Goal: Task Accomplishment & Management: Complete application form

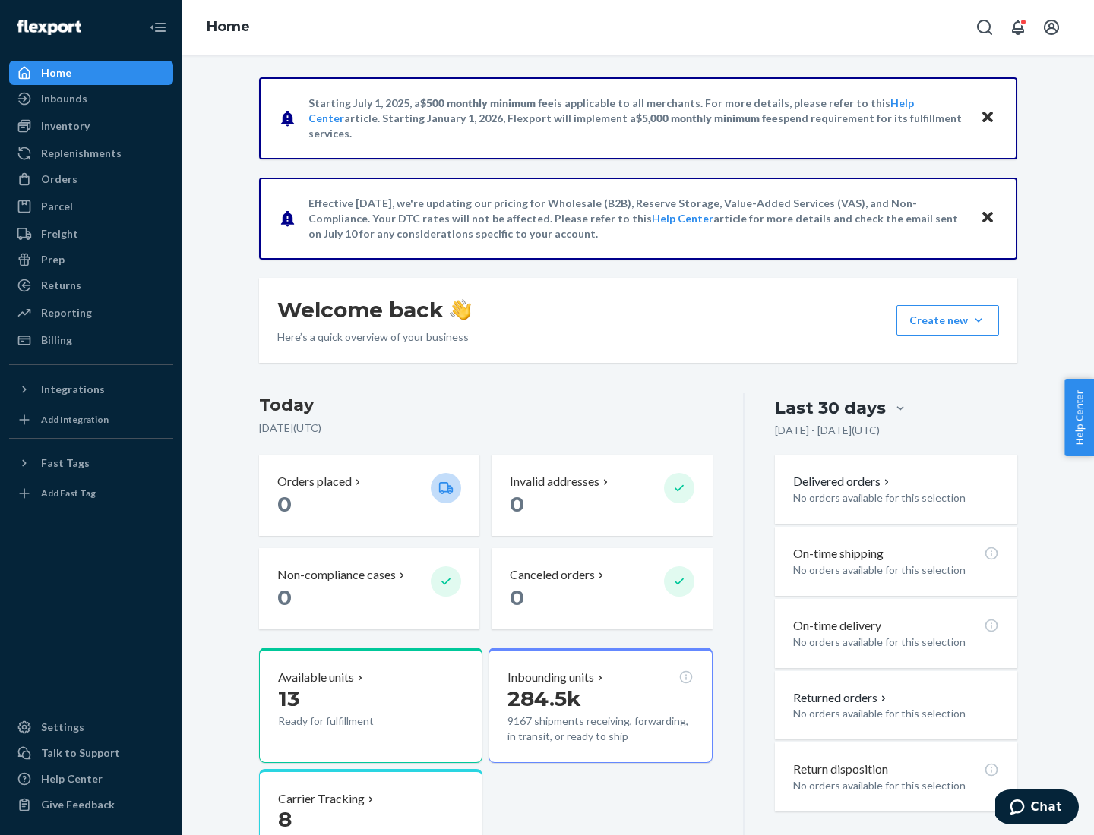
click at [978, 320] on button "Create new Create new inbound Create new order Create new product" at bounding box center [947, 320] width 103 height 30
click at [91, 99] on div "Inbounds" at bounding box center [91, 98] width 161 height 21
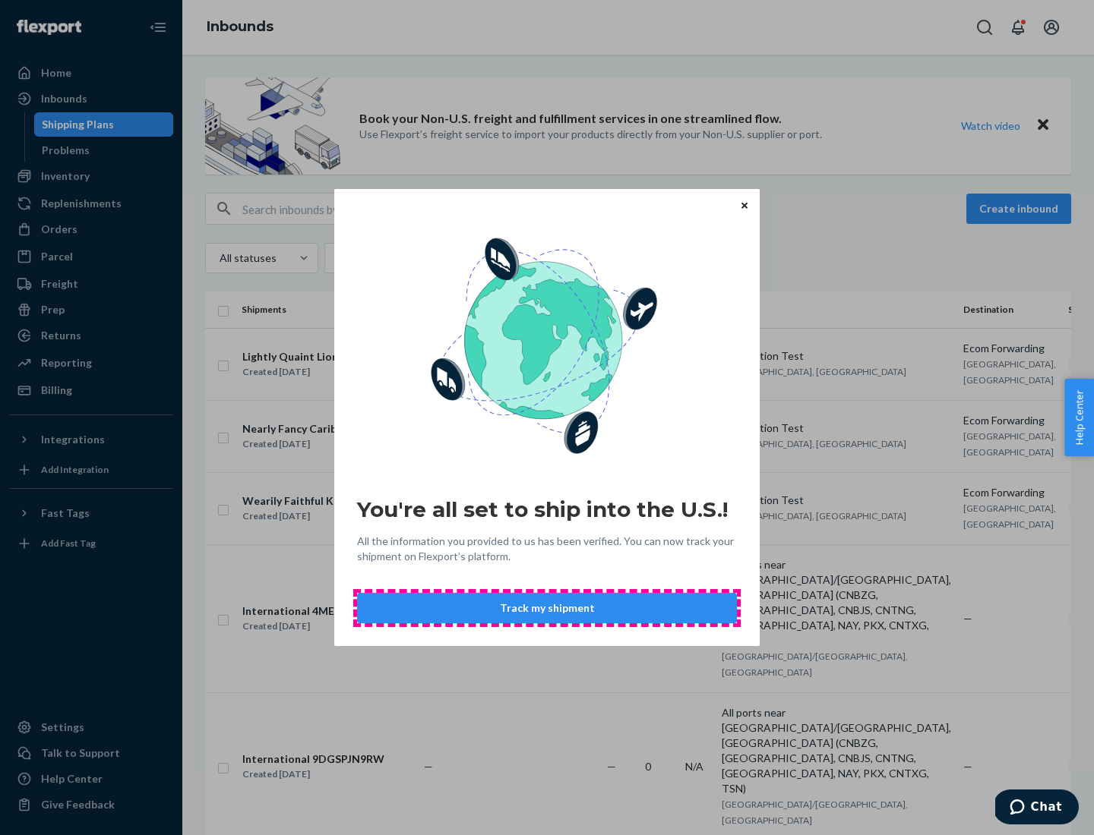
click at [547, 608] on button "Track my shipment" at bounding box center [547, 608] width 380 height 30
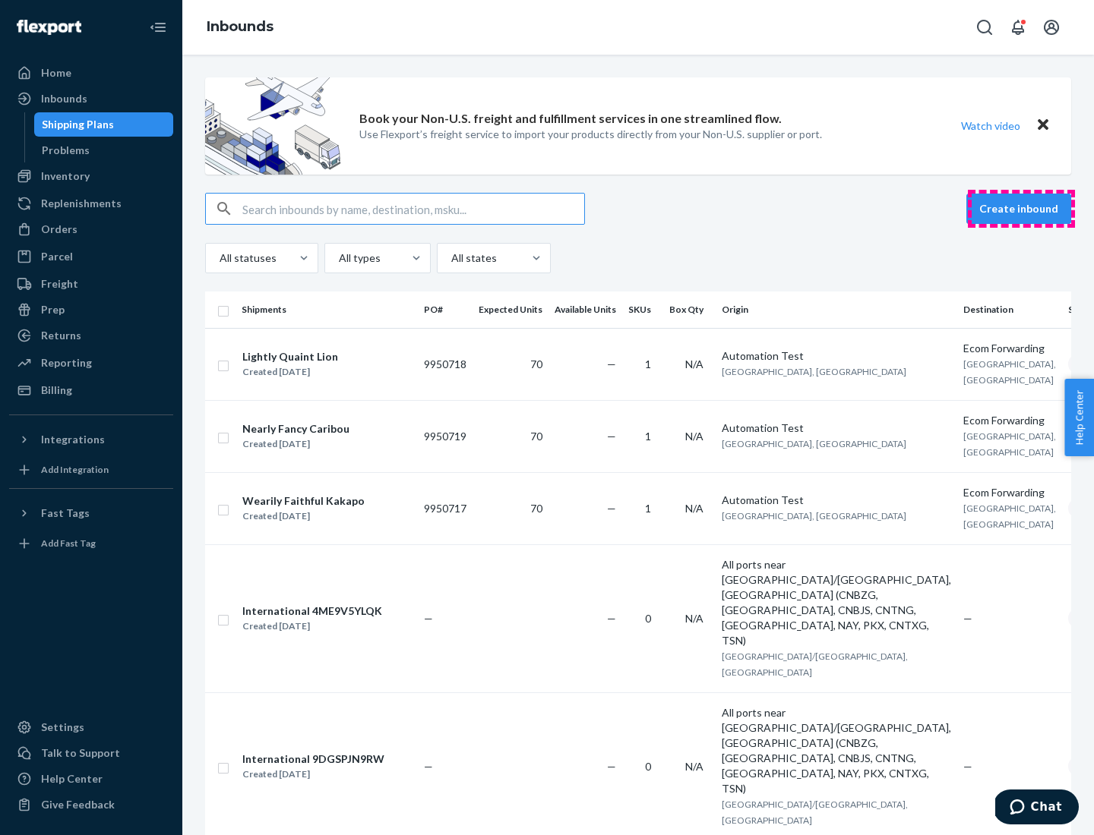
click at [1021, 209] on button "Create inbound" at bounding box center [1018, 209] width 105 height 30
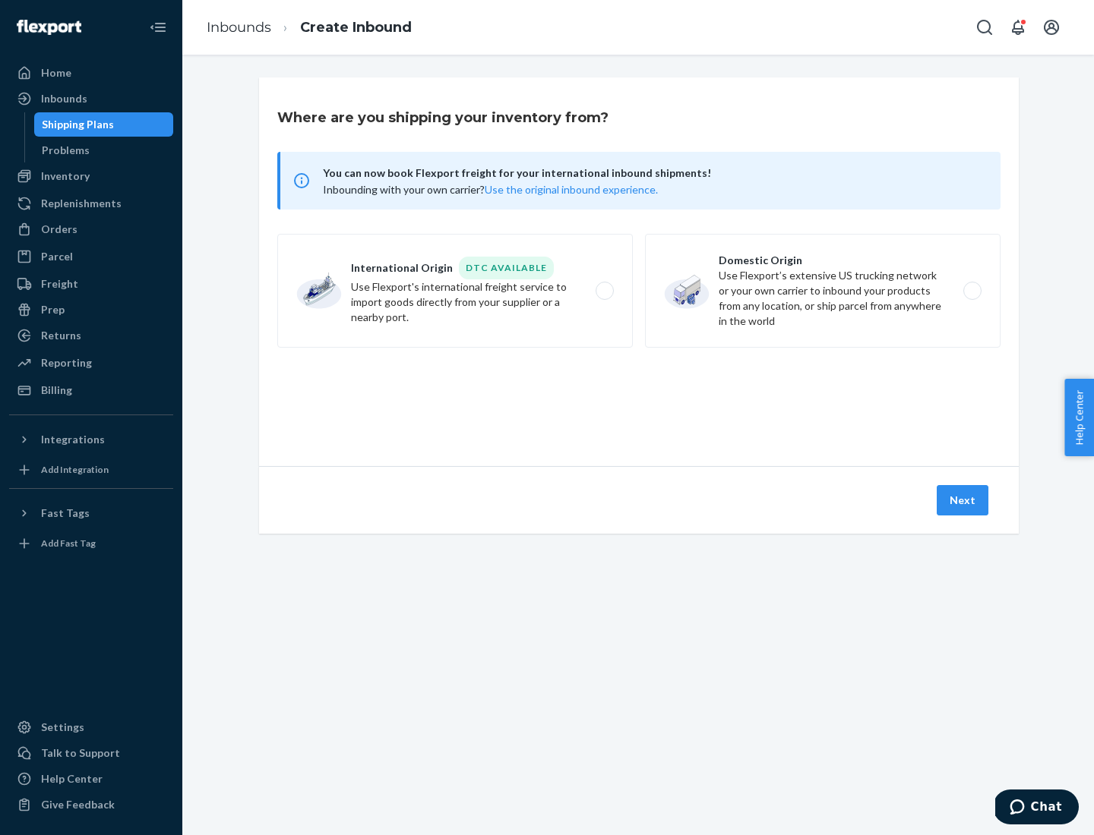
click at [455, 291] on label "International Origin DTC Available Use Flexport's international freight service…" at bounding box center [454, 291] width 355 height 114
click at [604, 291] on input "International Origin DTC Available Use Flexport's international freight service…" at bounding box center [609, 291] width 10 height 10
radio input "true"
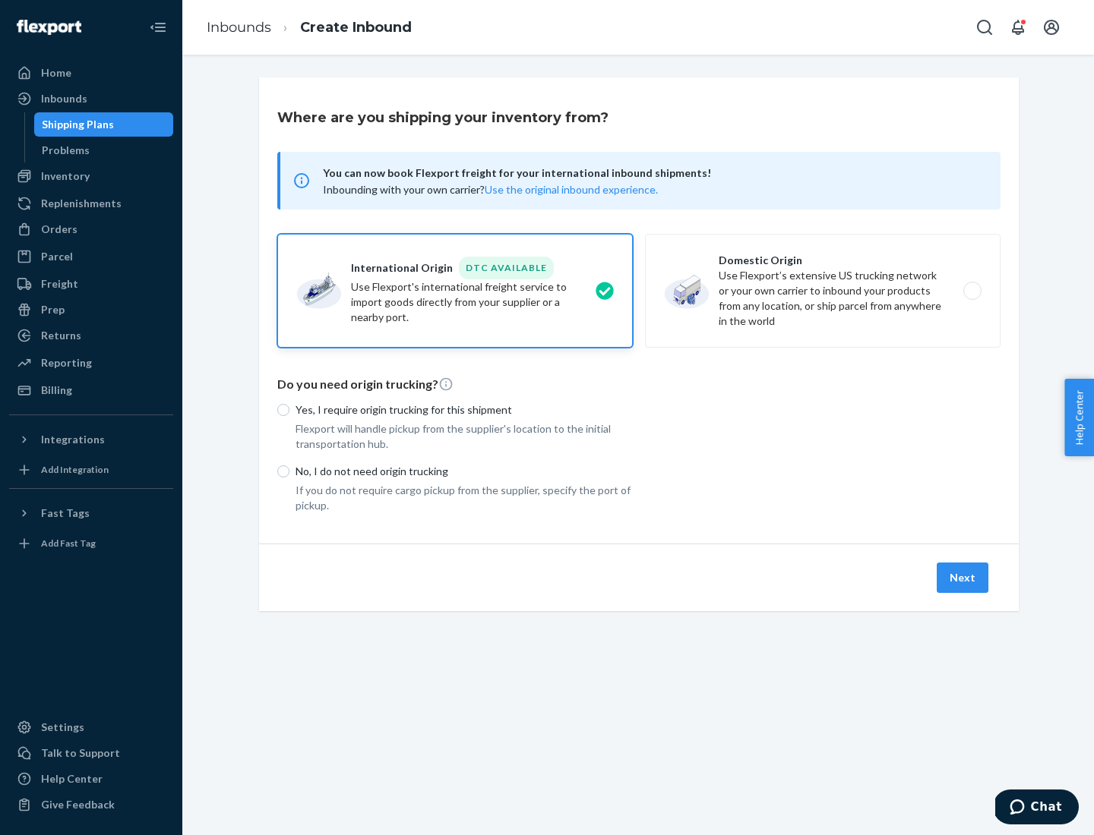
click at [464, 471] on p "No, I do not need origin trucking" at bounding box center [463, 471] width 337 height 15
click at [289, 471] on input "No, I do not need origin trucking" at bounding box center [283, 472] width 12 height 12
radio input "true"
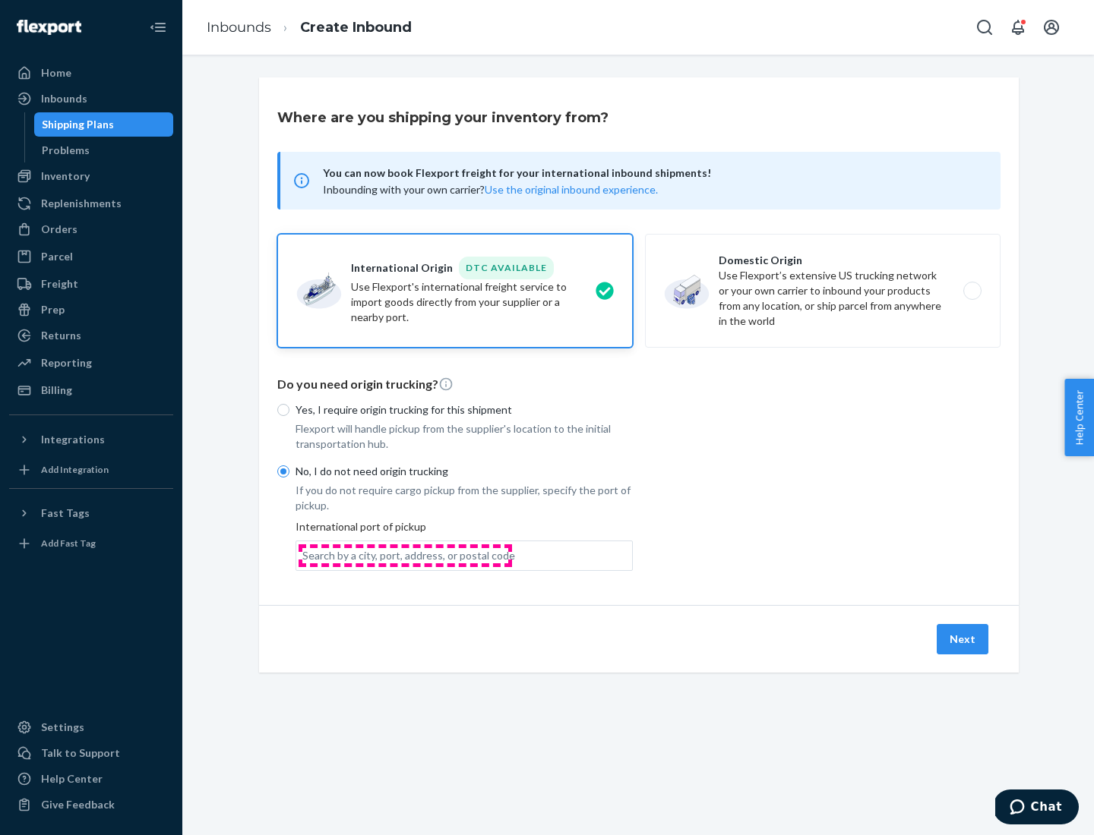
click at [405, 555] on div "Search by a city, port, address, or postal code" at bounding box center [408, 555] width 213 height 15
click at [304, 555] on input "Search by a city, port, address, or postal code" at bounding box center [303, 555] width 2 height 15
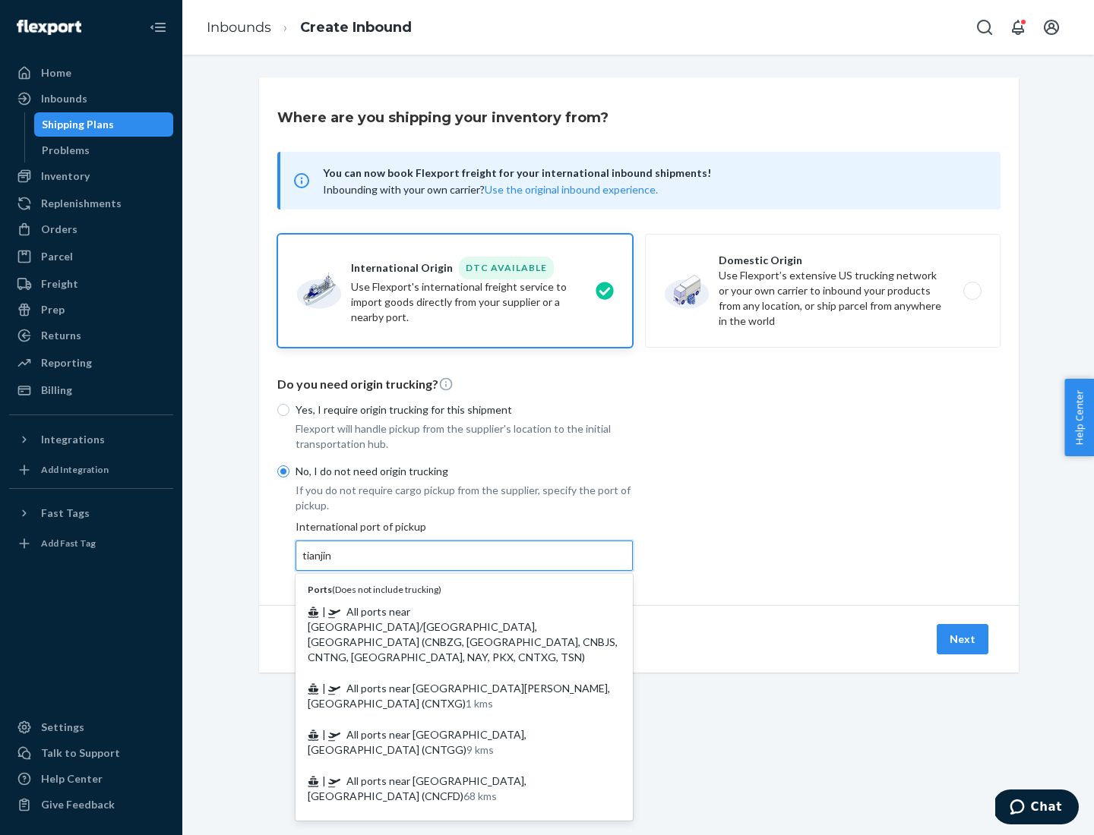
click at [449, 611] on span "| All ports near [GEOGRAPHIC_DATA]/[GEOGRAPHIC_DATA], [GEOGRAPHIC_DATA] (CNBZG,…" at bounding box center [463, 634] width 310 height 58
click at [333, 563] on input "tianjin" at bounding box center [317, 555] width 31 height 15
type input "All ports near [GEOGRAPHIC_DATA]/[GEOGRAPHIC_DATA], [GEOGRAPHIC_DATA] (CNBZG, […"
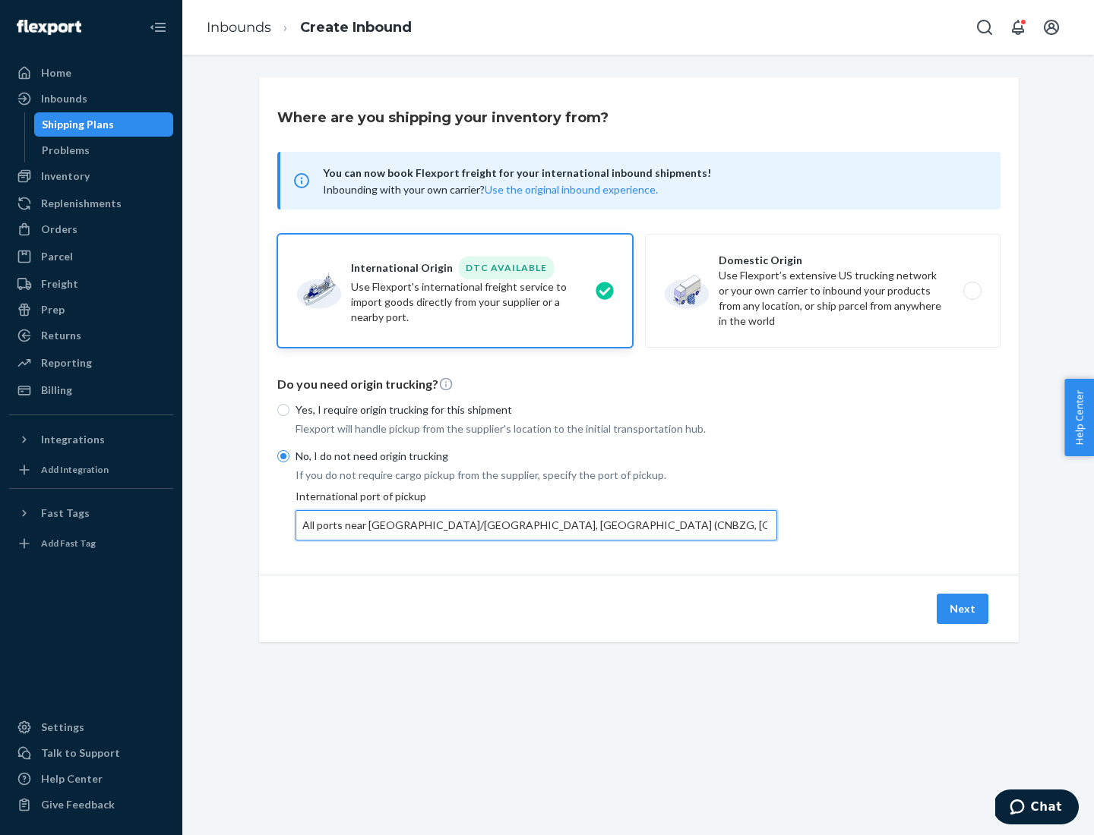
click at [963, 608] on button "Next" at bounding box center [962, 609] width 52 height 30
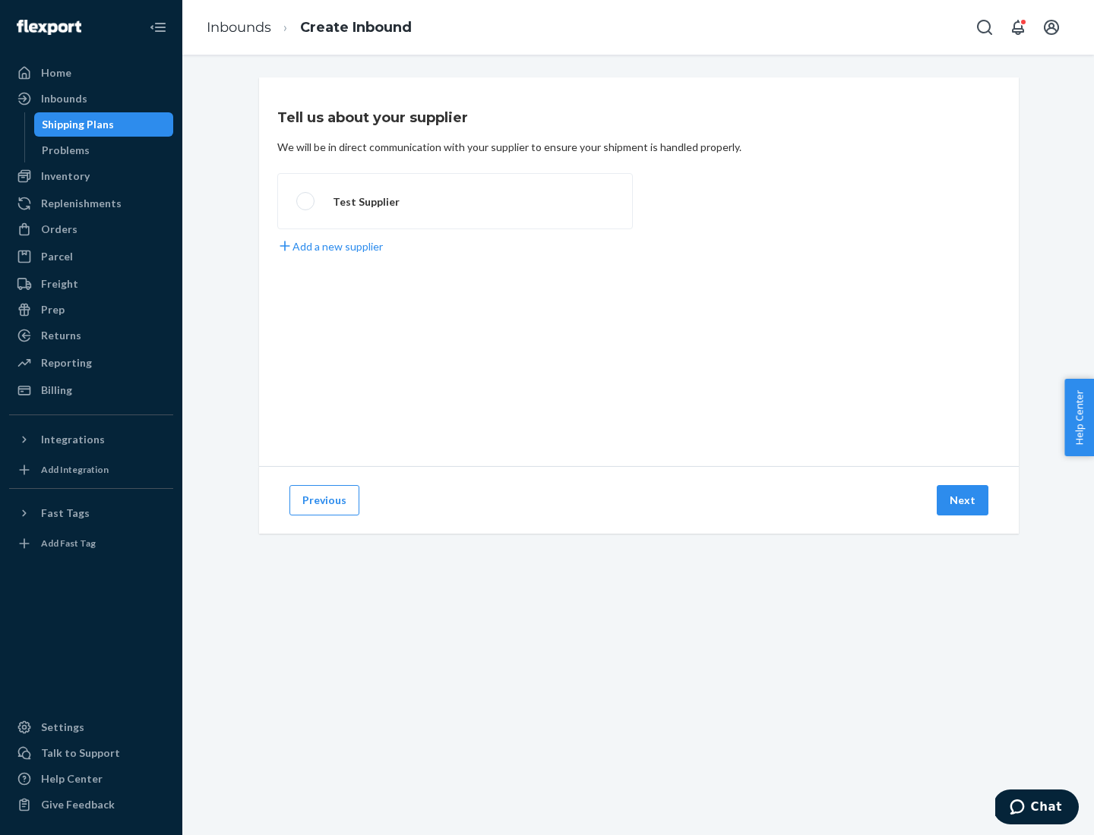
click at [455, 201] on label "Test Supplier" at bounding box center [454, 201] width 355 height 56
click at [306, 201] on input "Test Supplier" at bounding box center [301, 202] width 10 height 10
radio input "true"
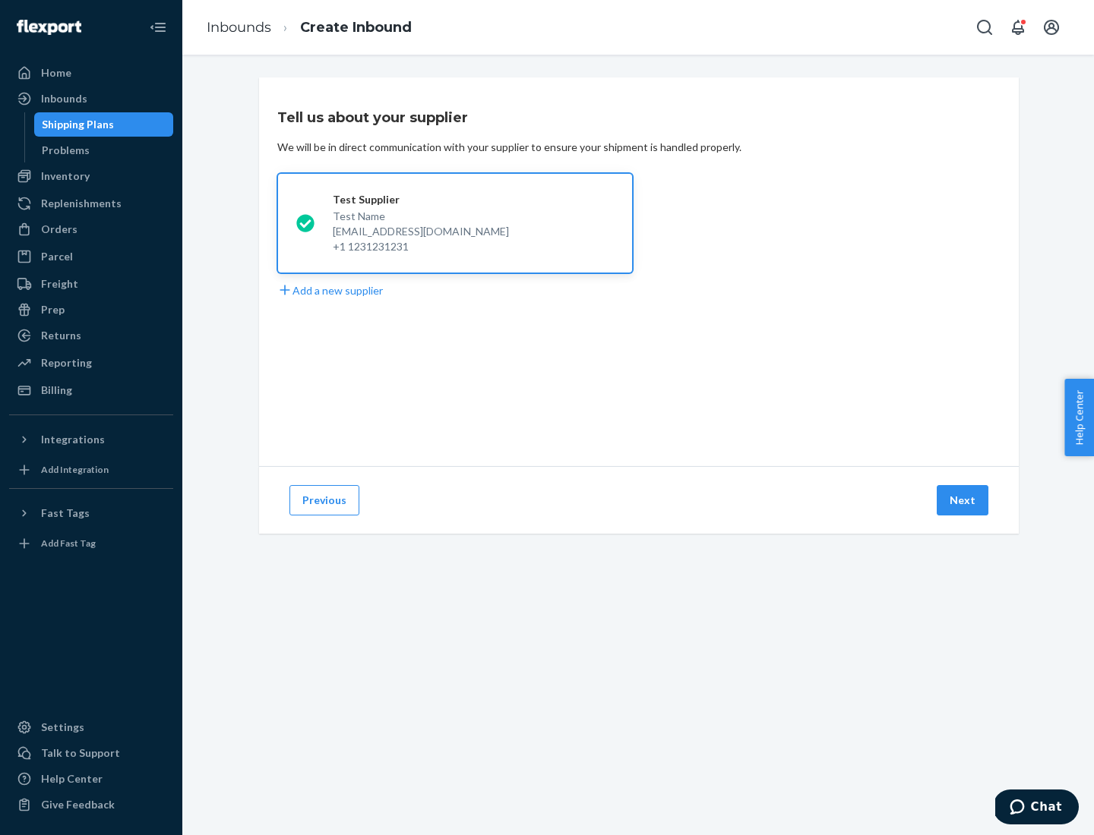
click at [963, 500] on button "Next" at bounding box center [962, 500] width 52 height 30
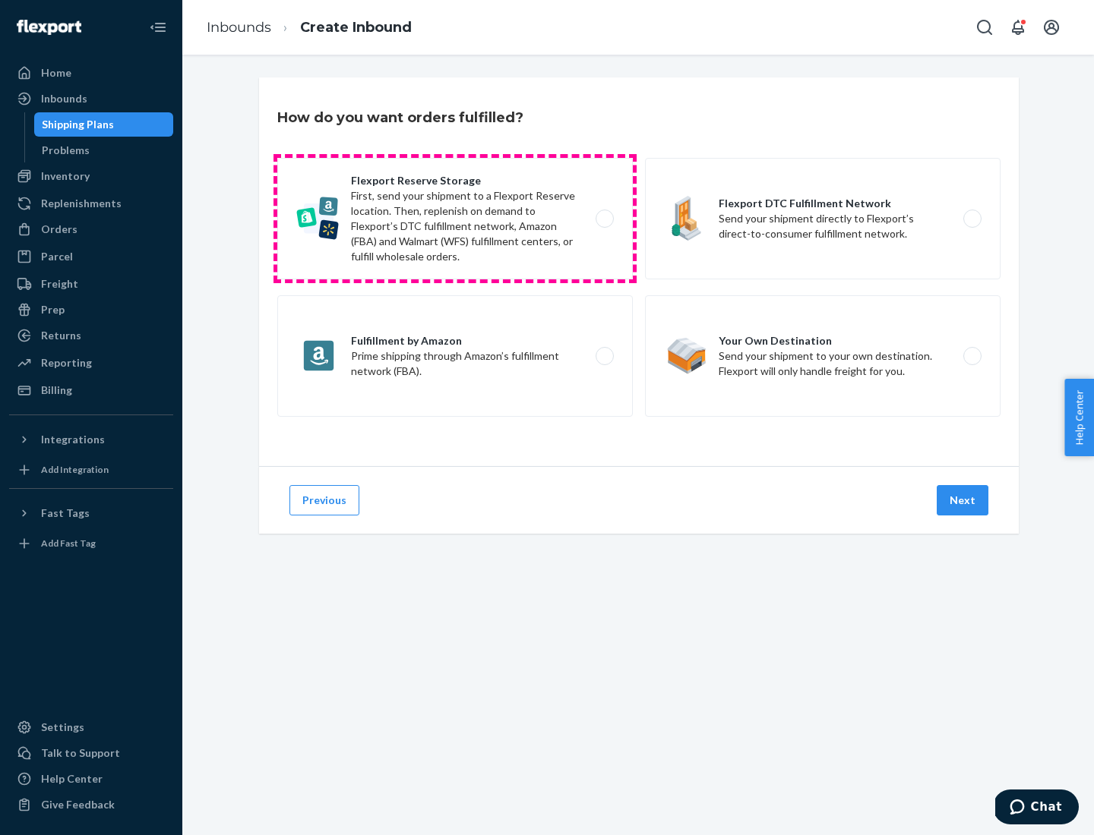
click at [455, 219] on label "Flexport Reserve Storage First, send your shipment to a Flexport Reserve locati…" at bounding box center [454, 219] width 355 height 122
click at [604, 219] on input "Flexport Reserve Storage First, send your shipment to a Flexport Reserve locati…" at bounding box center [609, 219] width 10 height 10
radio input "true"
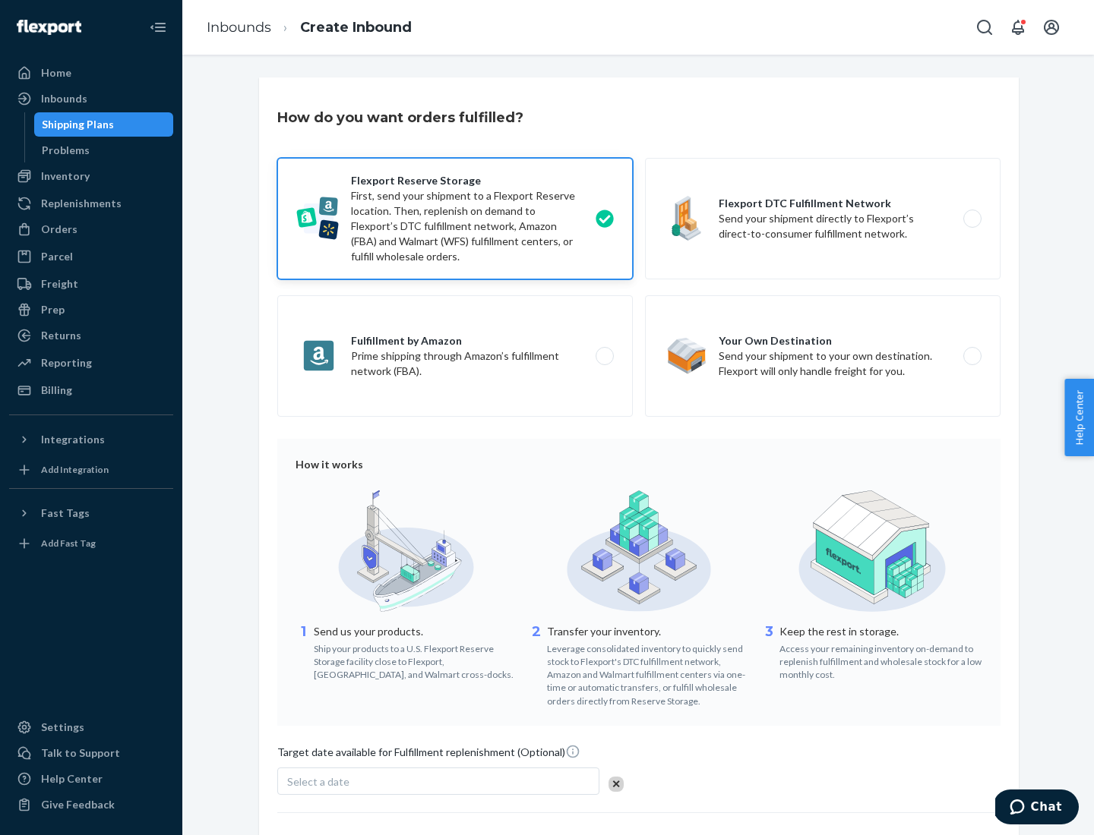
scroll to position [125, 0]
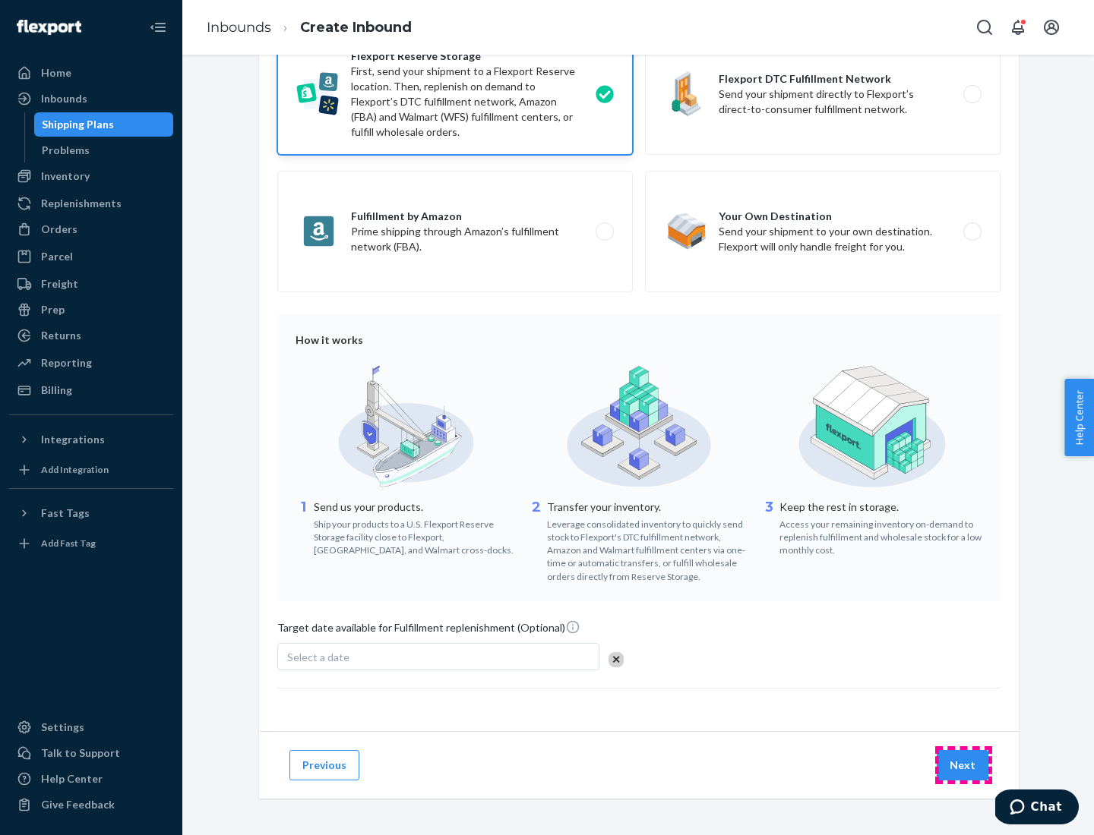
click at [963, 765] on button "Next" at bounding box center [962, 765] width 52 height 30
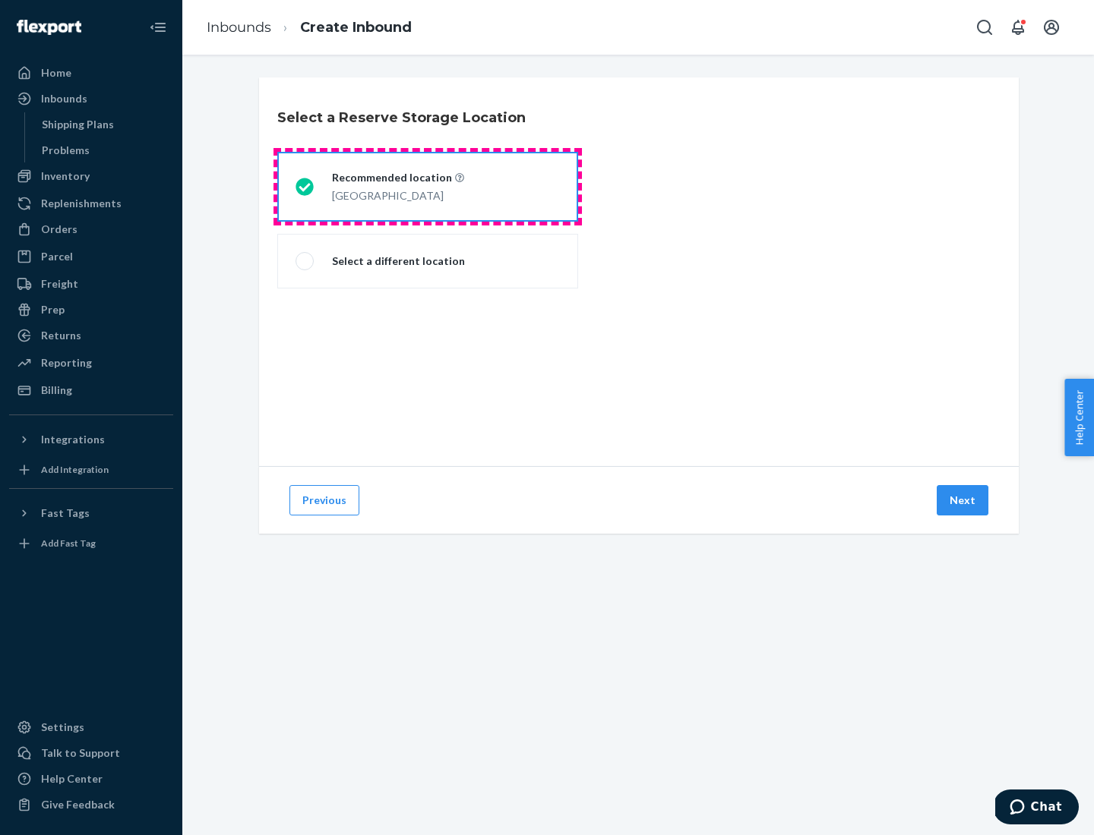
click at [428, 187] on div "[GEOGRAPHIC_DATA]" at bounding box center [398, 194] width 132 height 18
click at [305, 187] on input "Recommended location [GEOGRAPHIC_DATA]" at bounding box center [300, 187] width 10 height 10
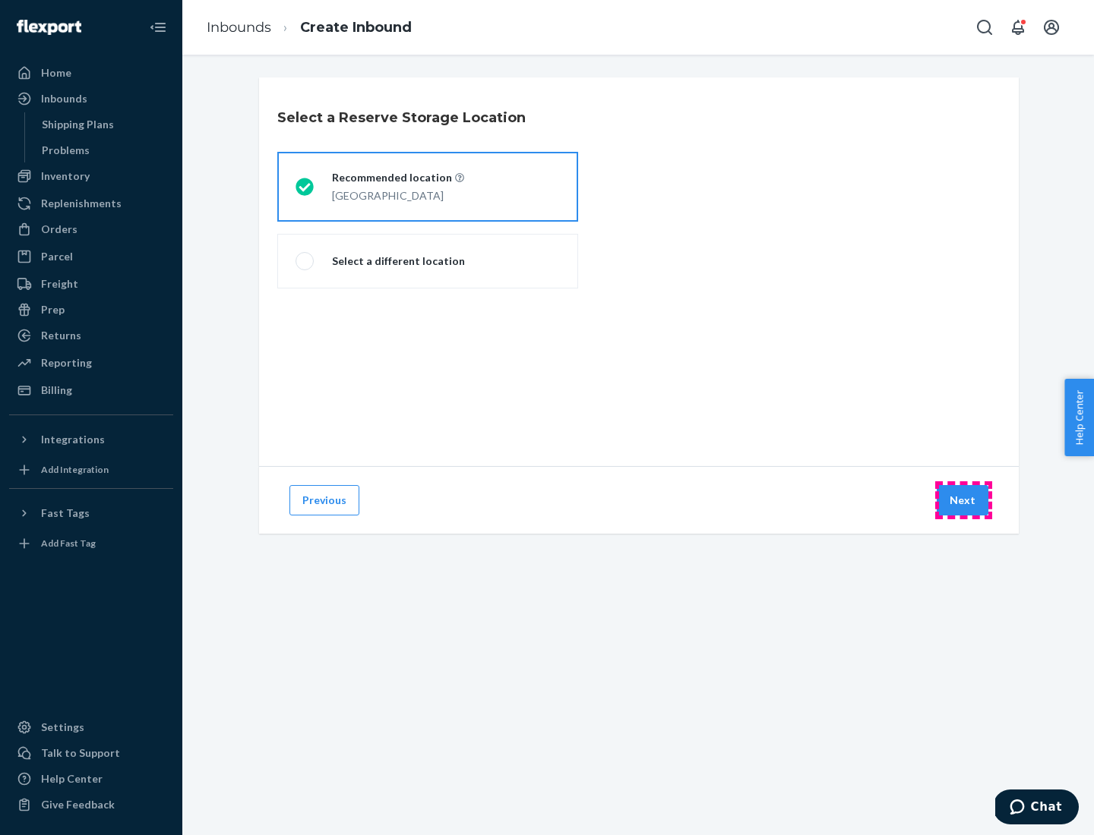
click at [963, 500] on button "Next" at bounding box center [962, 500] width 52 height 30
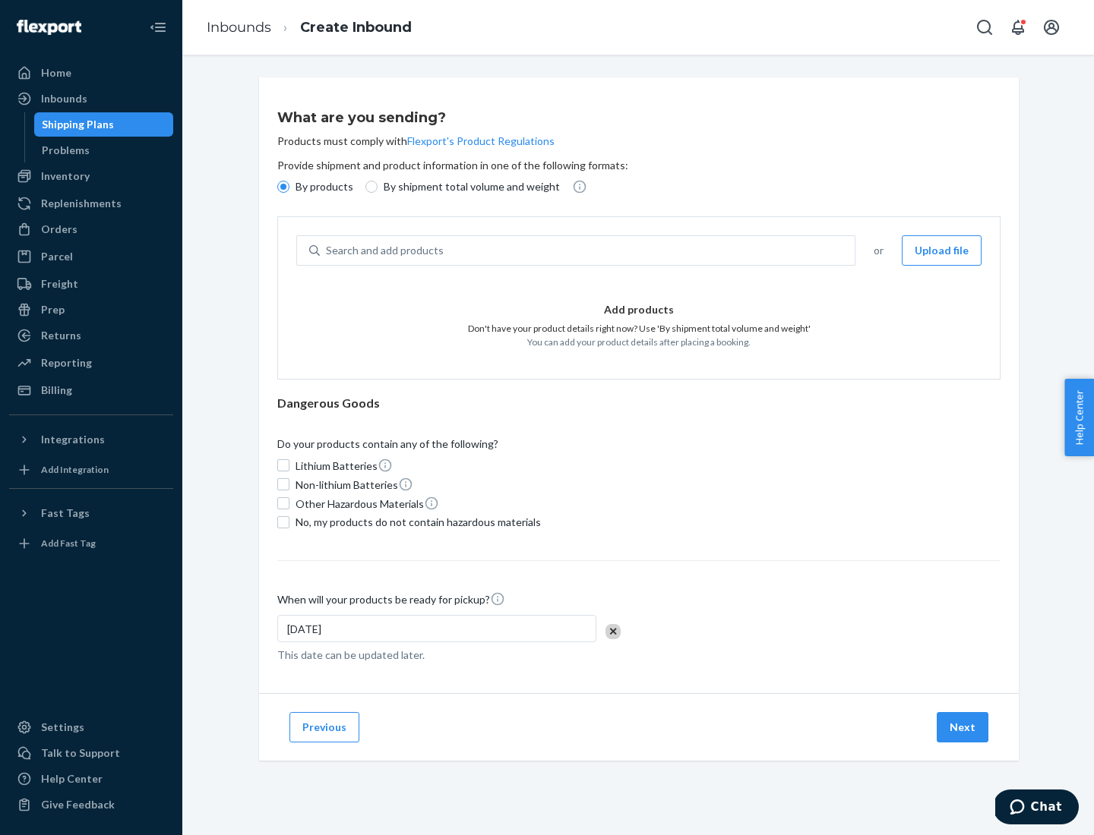
click at [588, 251] on div "Search and add products" at bounding box center [587, 250] width 535 height 27
click at [327, 251] on input "Search and add products" at bounding box center [327, 250] width 2 height 15
click at [369, 187] on input "By shipment total volume and weight" at bounding box center [371, 187] width 12 height 12
radio input "true"
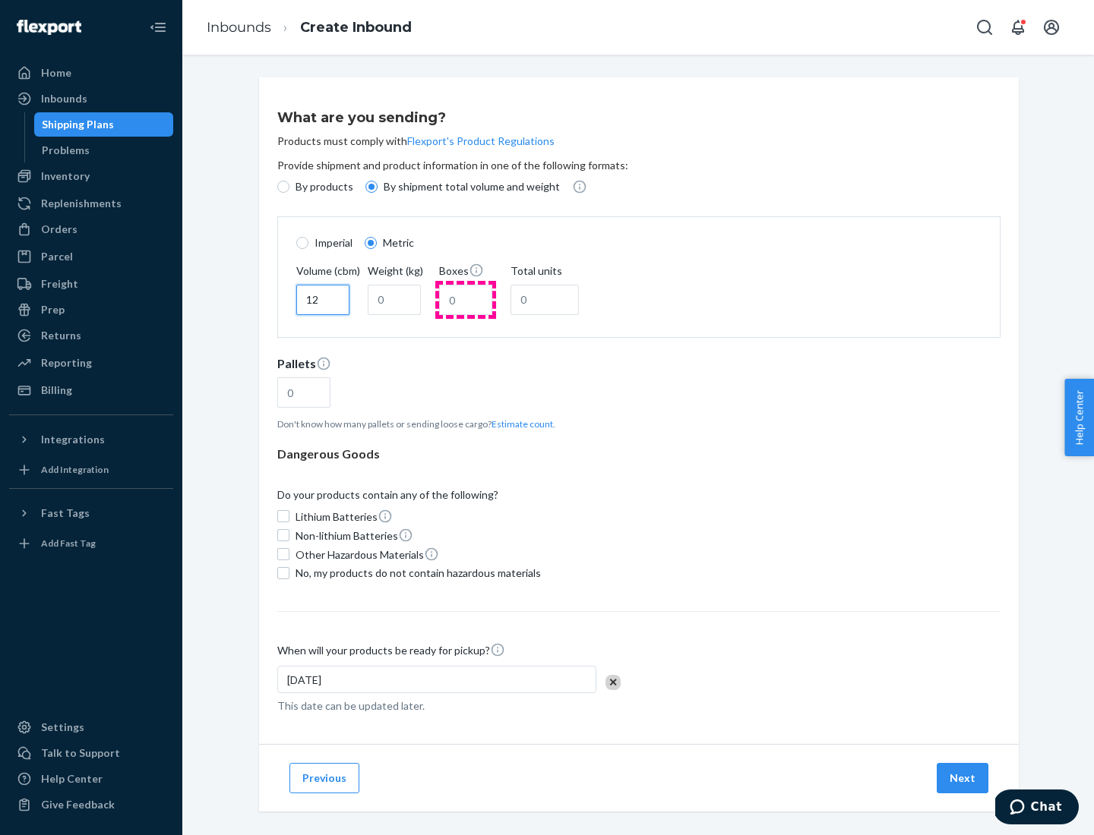
type input "12"
type input "22"
type input "222"
type input "121"
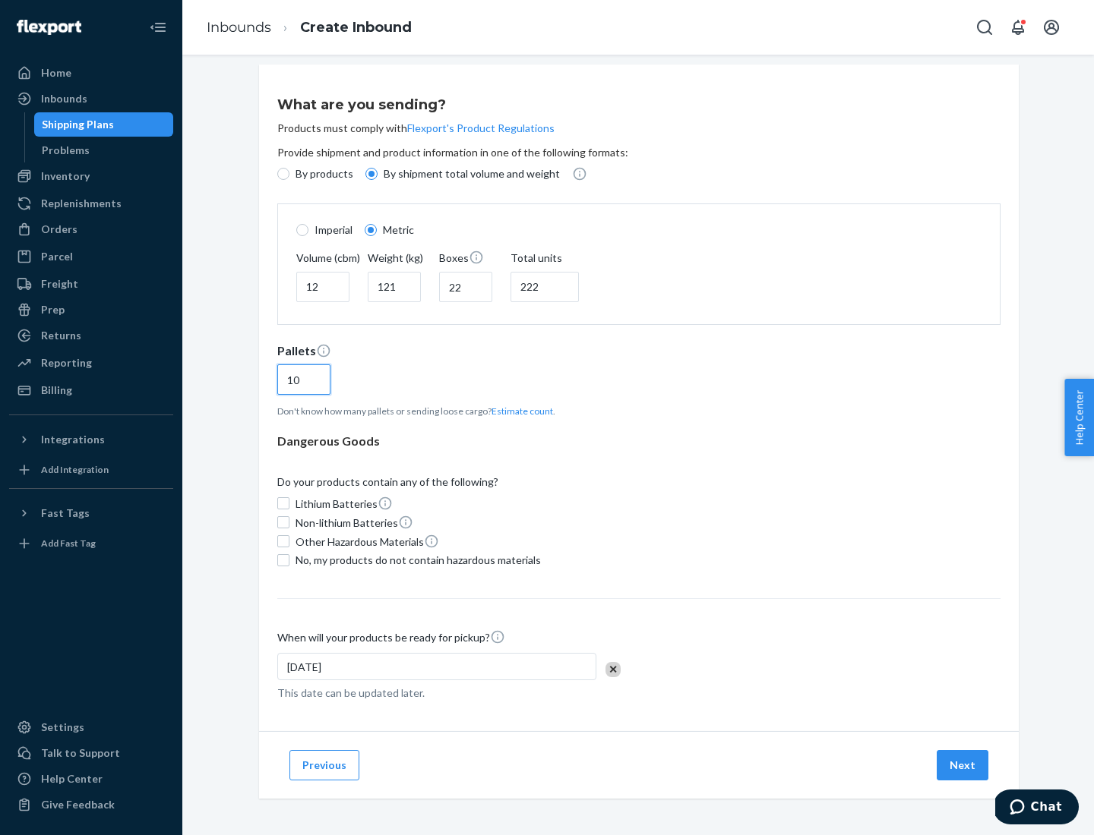
type input "10"
click at [415, 560] on span "No, my products do not contain hazardous materials" at bounding box center [417, 560] width 245 height 15
click at [289, 560] on input "No, my products do not contain hazardous materials" at bounding box center [283, 560] width 12 height 12
checkbox input "true"
click at [963, 765] on button "Next" at bounding box center [962, 765] width 52 height 30
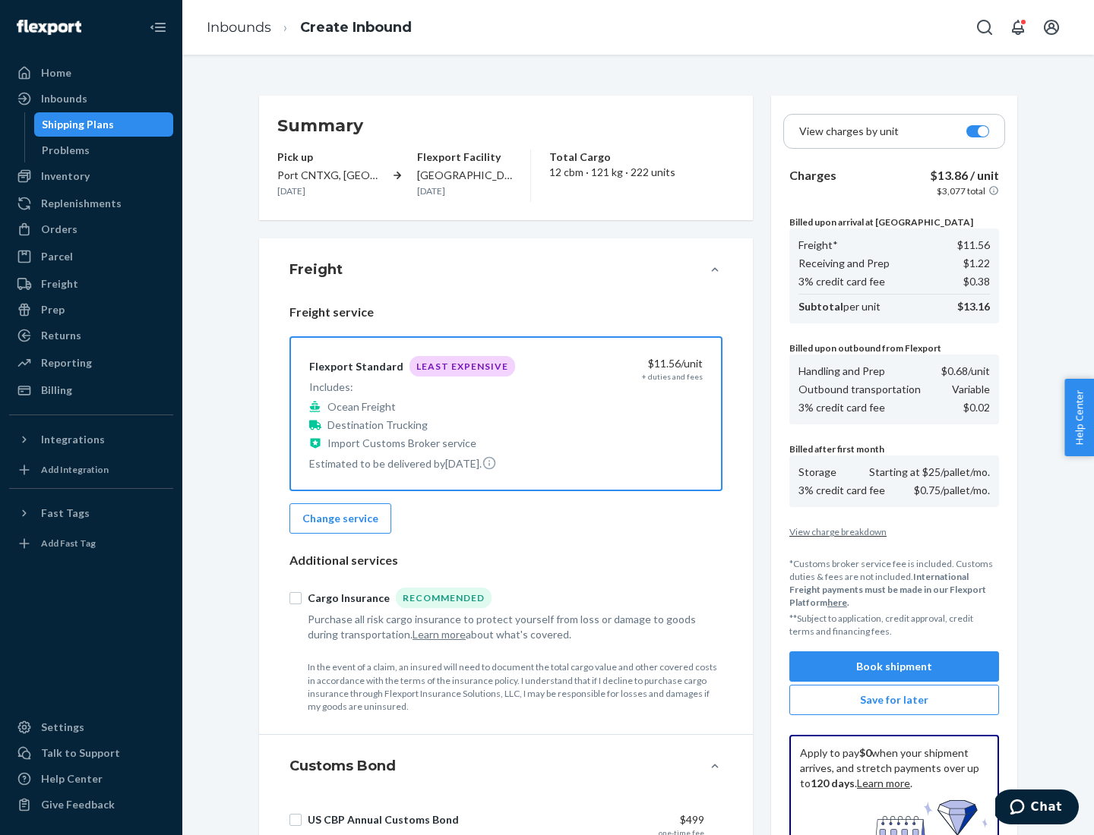
scroll to position [222, 0]
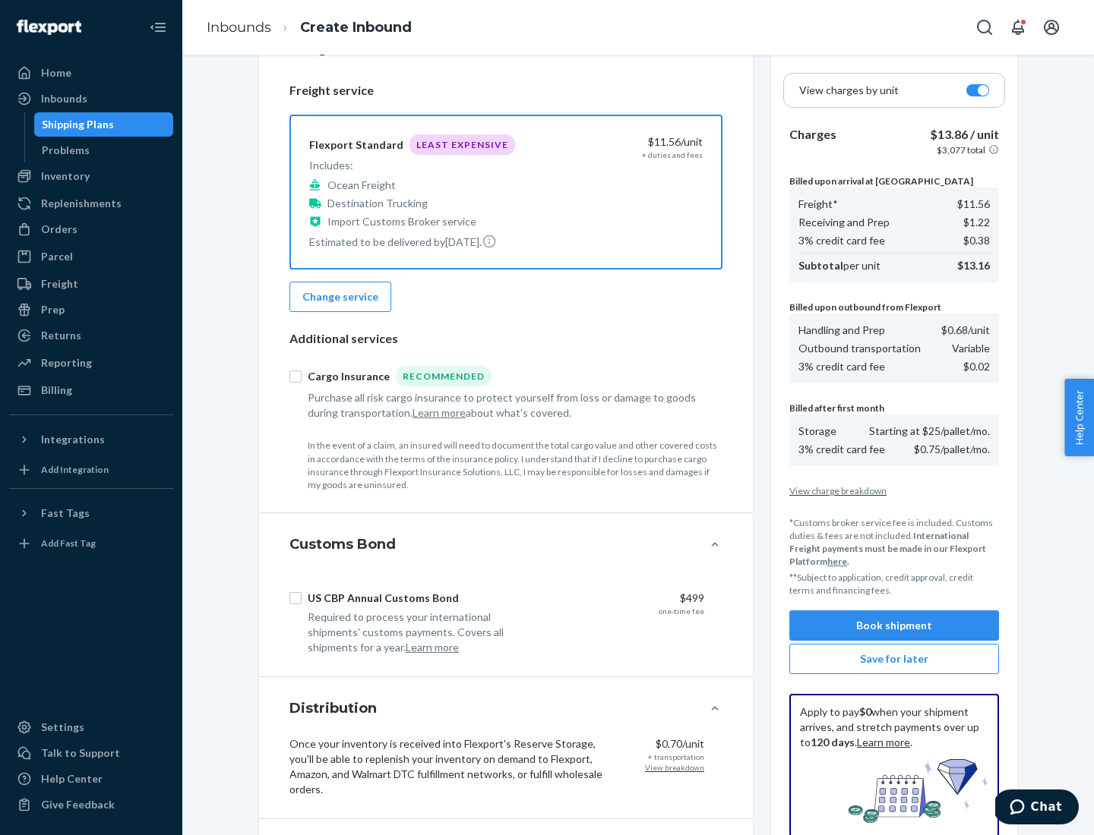
click at [894, 626] on button "Book shipment" at bounding box center [894, 626] width 210 height 30
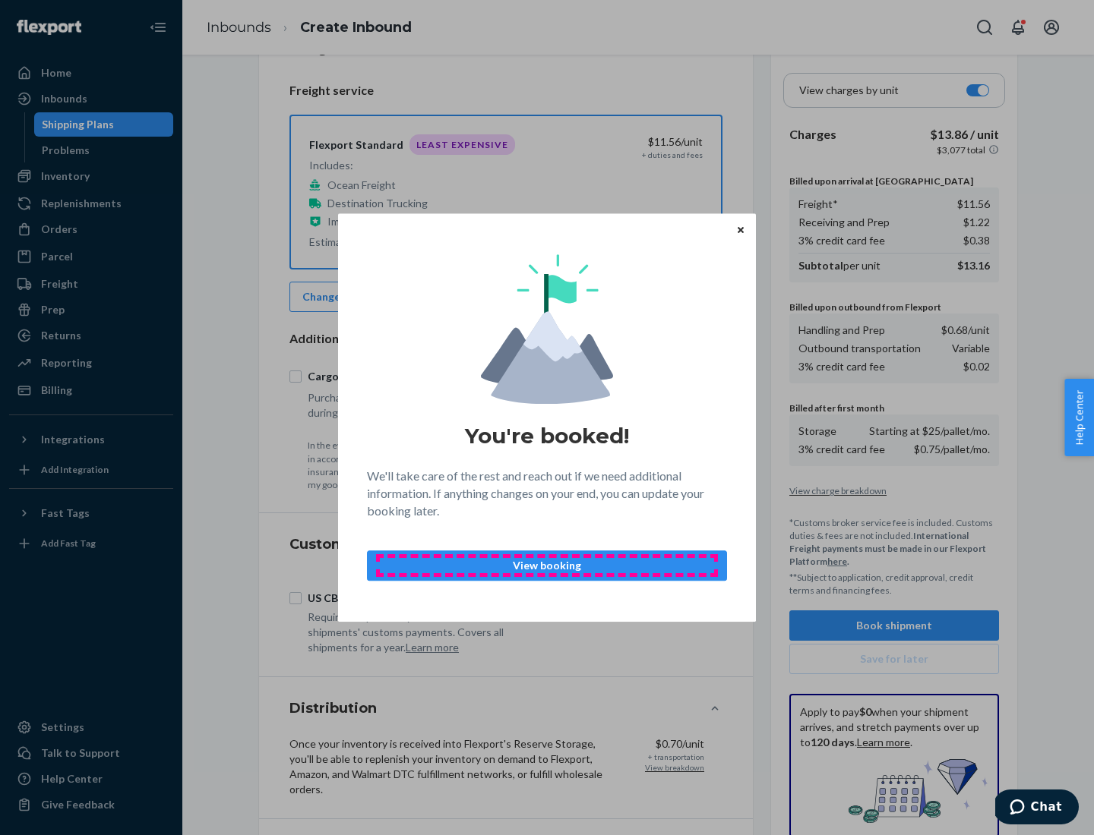
click at [547, 565] on p "View booking" at bounding box center [547, 565] width 334 height 15
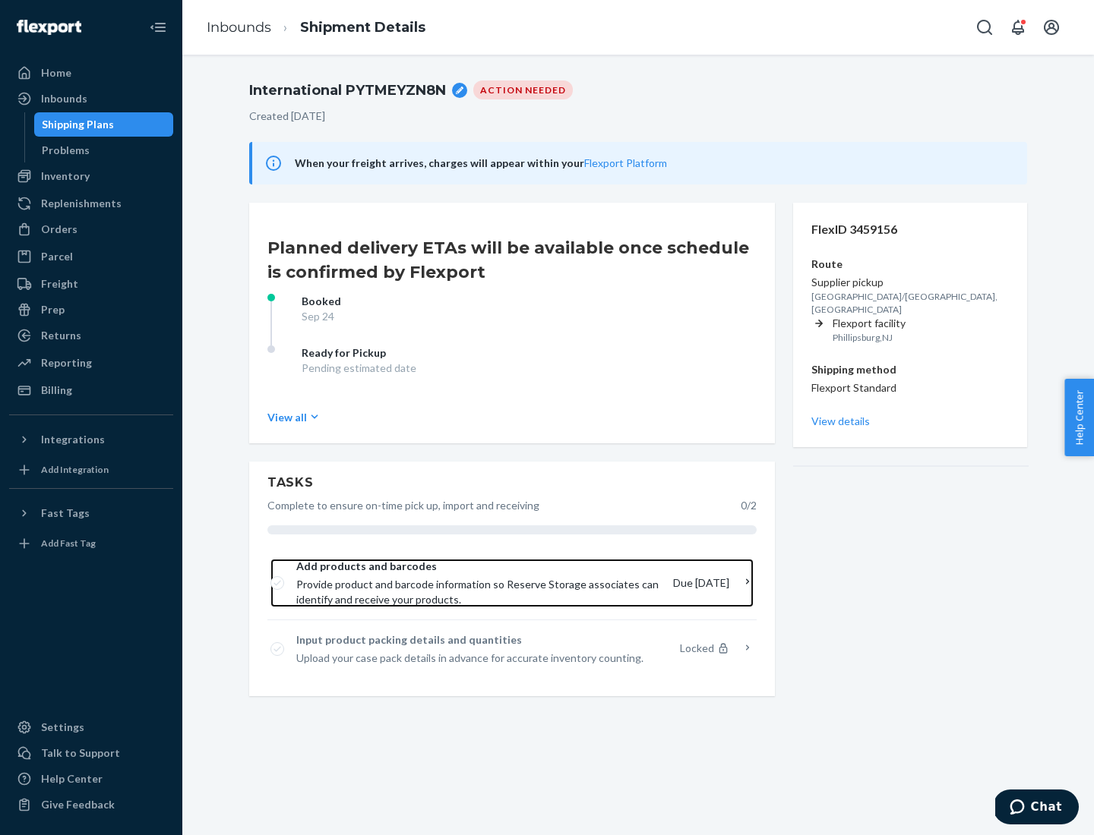
click at [482, 583] on span "Provide product and barcode information so Reserve Storage associates can ident…" at bounding box center [478, 592] width 365 height 30
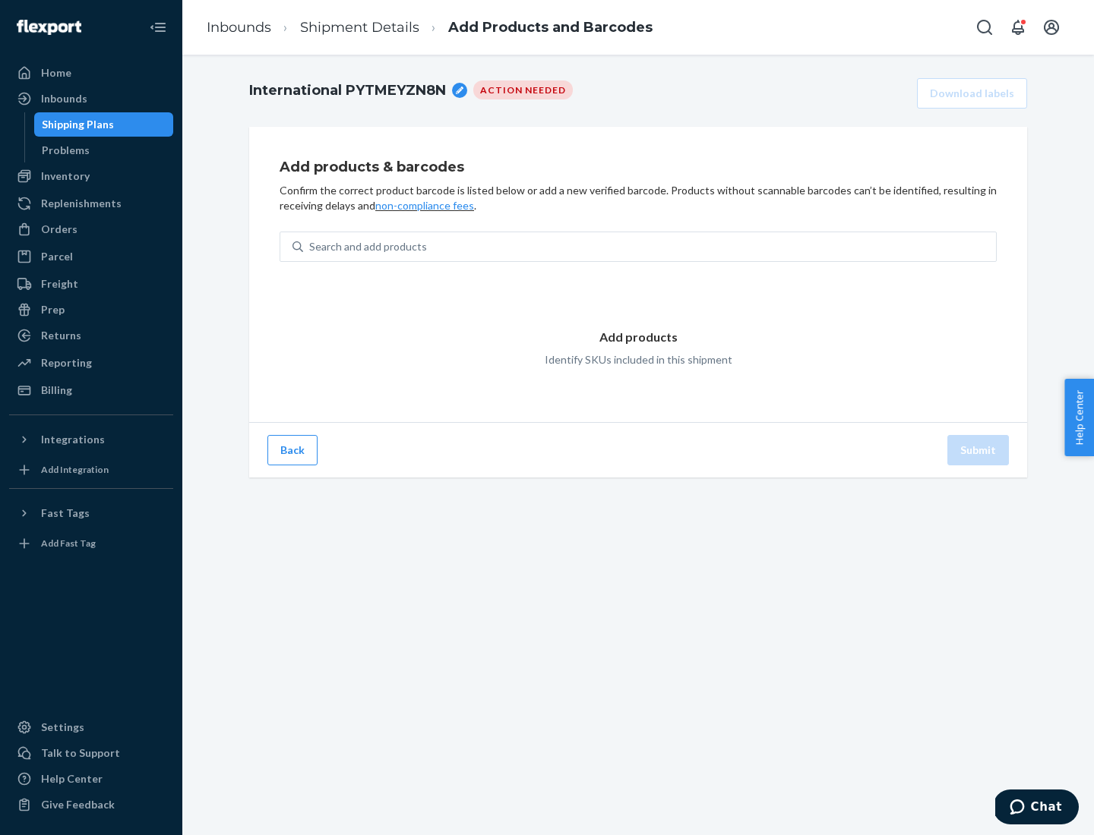
click at [649, 247] on div "Search and add products" at bounding box center [649, 246] width 693 height 27
click at [311, 247] on input "Search and add products" at bounding box center [310, 246] width 2 height 15
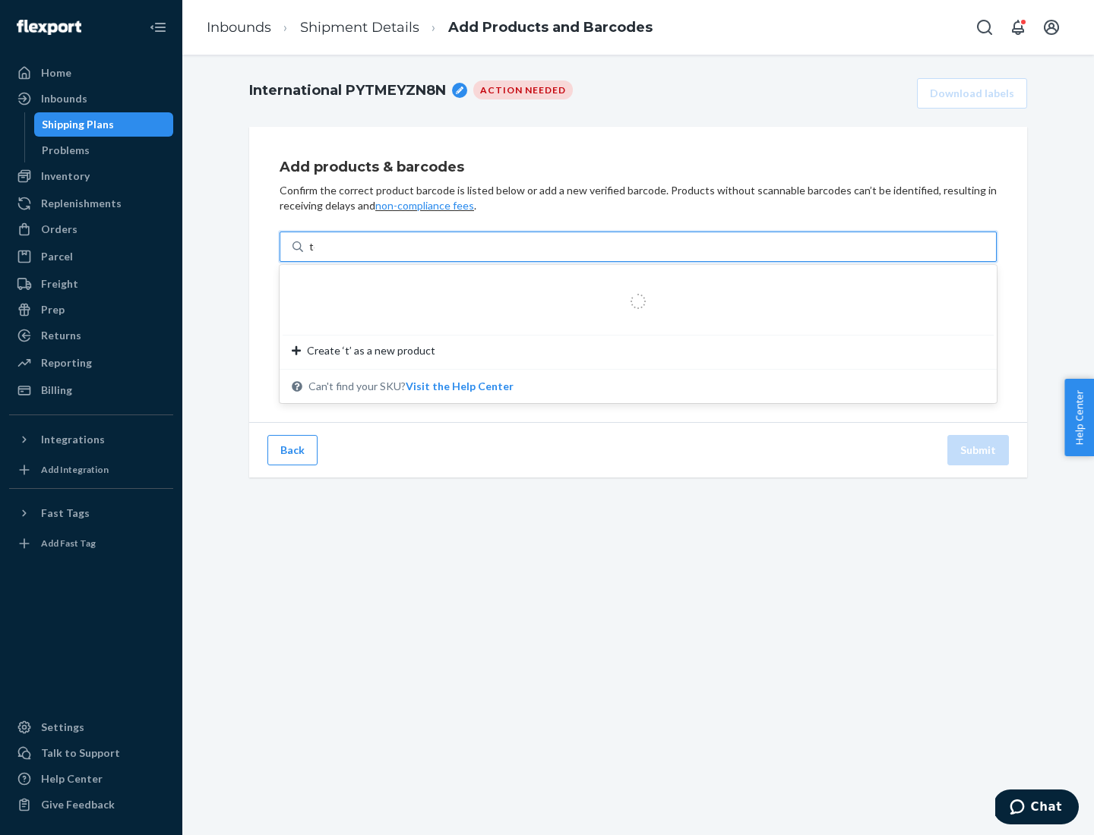
type input "test"
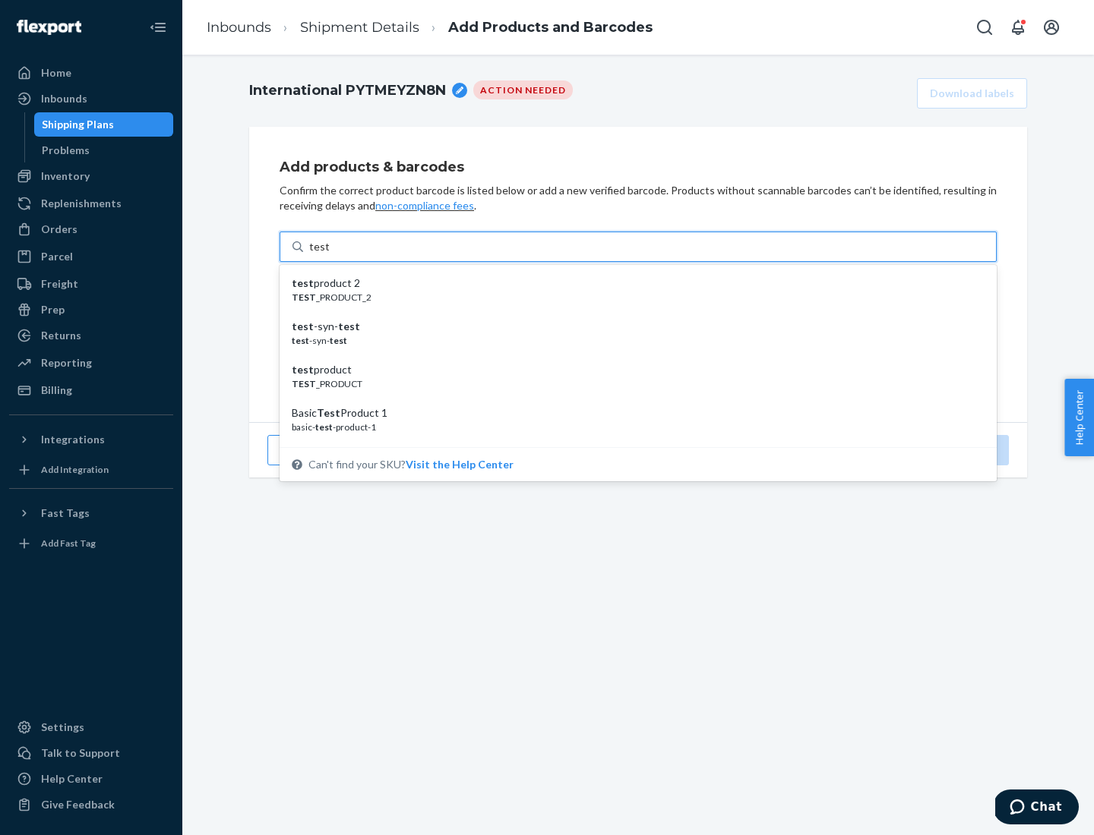
scroll to position [57, 0]
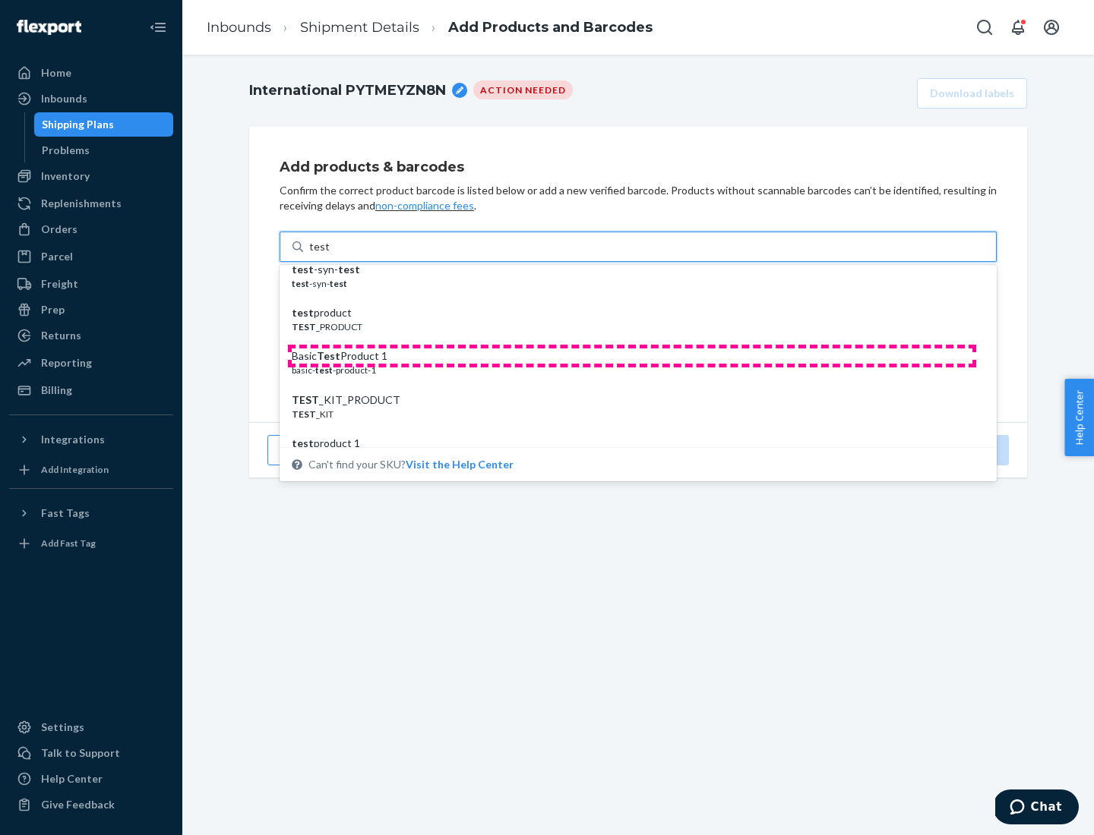
click at [632, 356] on div "Basic Test Product 1" at bounding box center [632, 356] width 680 height 15
click at [329, 254] on input "test" at bounding box center [319, 246] width 20 height 15
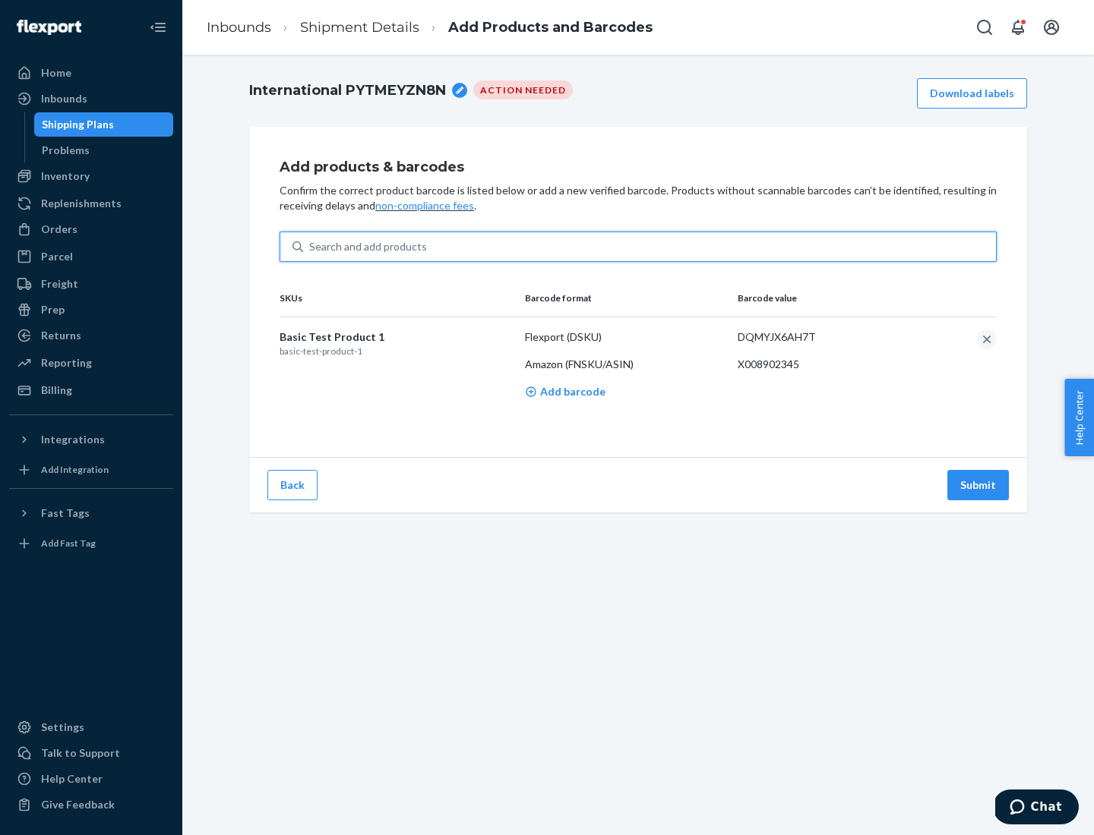
click at [978, 484] on button "Submit" at bounding box center [978, 485] width 62 height 30
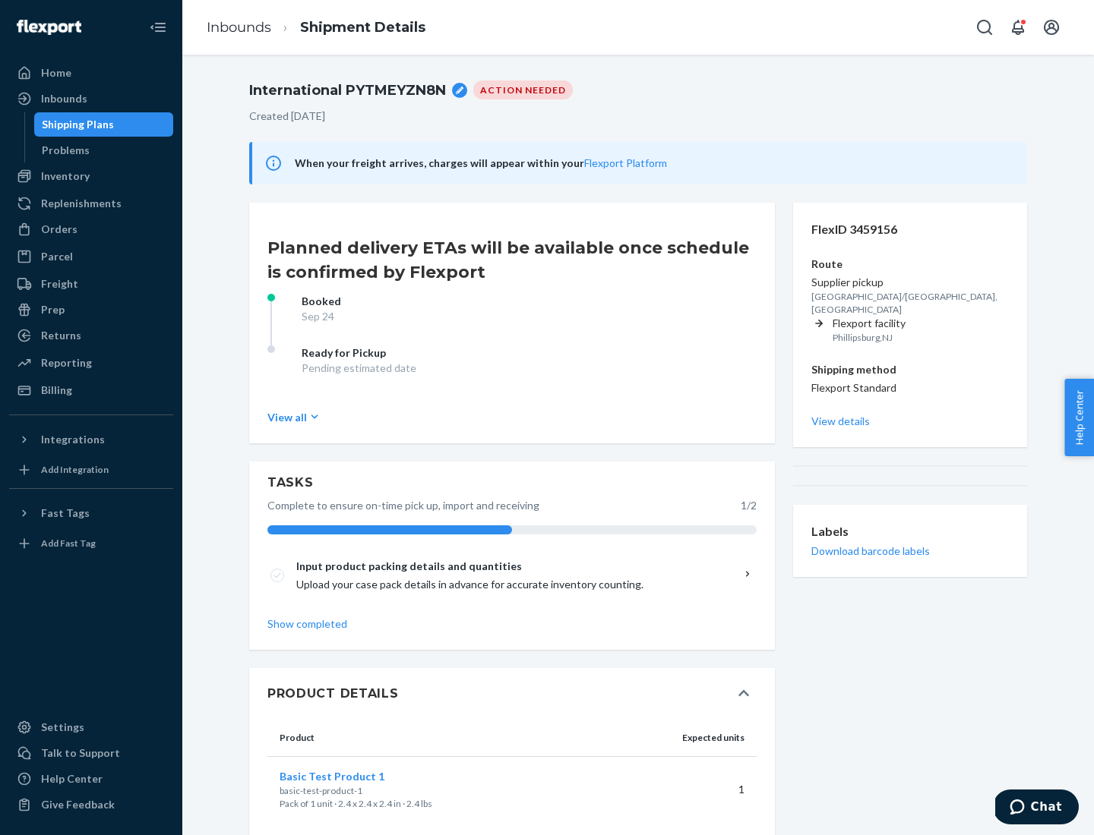
scroll to position [27, 0]
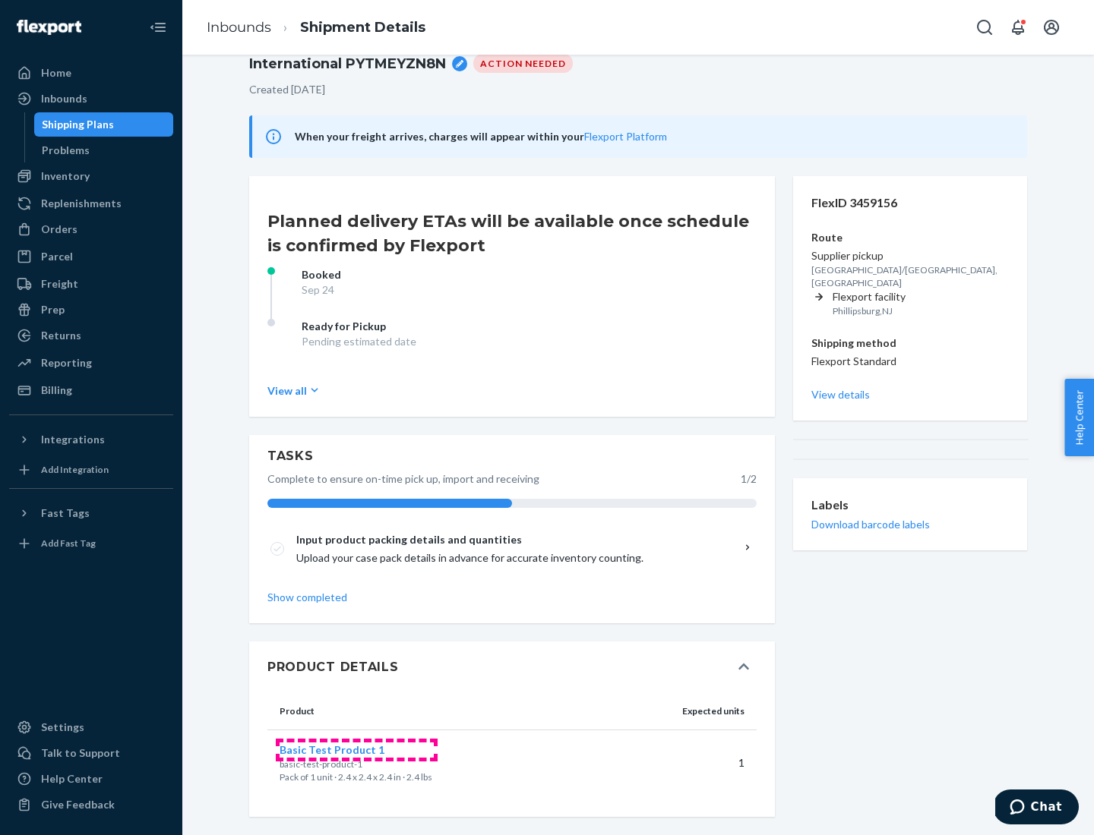
click at [356, 750] on span "Basic Test Product 1" at bounding box center [331, 749] width 105 height 13
